Goal: Navigation & Orientation: Go to known website

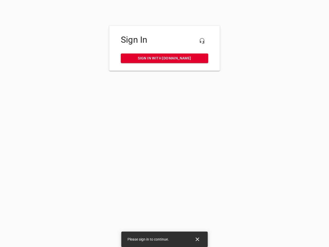
click at [202, 41] on icon "button" at bounding box center [202, 41] width 6 height 6
click at [197, 239] on icon "Close" at bounding box center [197, 239] width 4 height 4
